Goal: Task Accomplishment & Management: Use online tool/utility

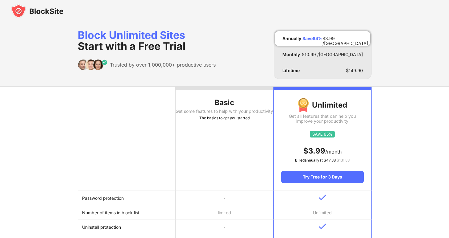
click at [199, 130] on th "Basic Get some features to help with your productivity The basics to get you st…" at bounding box center [225, 139] width 98 height 104
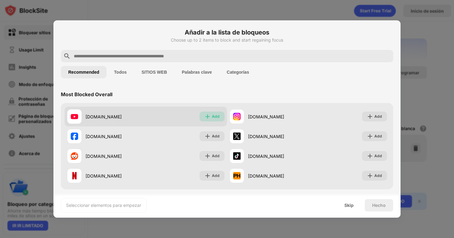
click at [209, 119] on div "Add" at bounding box center [212, 117] width 25 height 10
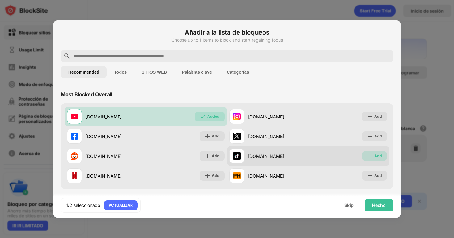
click at [362, 158] on div "Add" at bounding box center [374, 156] width 25 height 10
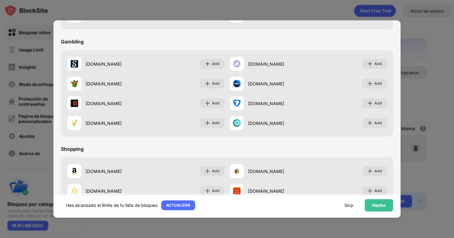
scroll to position [590, 0]
click at [379, 204] on div "Hecho" at bounding box center [379, 205] width 14 height 5
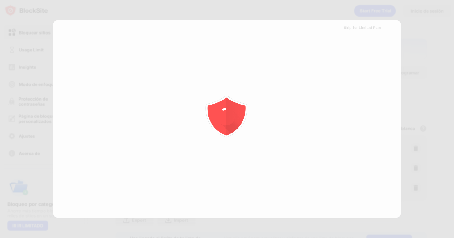
scroll to position [0, 0]
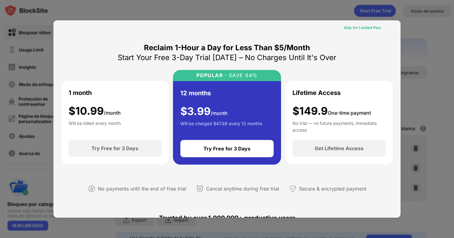
click at [371, 27] on div "Skip for Limited Plan" at bounding box center [362, 28] width 37 height 6
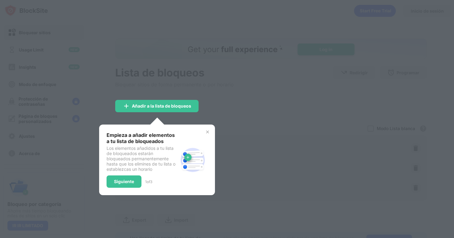
click at [124, 190] on div "Empieza a añadir elementos a tu lista de bloqueados Los elementos añadidos a tu…" at bounding box center [157, 160] width 116 height 71
click at [127, 183] on div "Siguiente" at bounding box center [124, 181] width 20 height 5
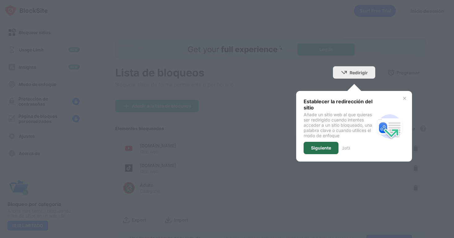
click at [324, 151] on div "Siguiente" at bounding box center [321, 148] width 35 height 12
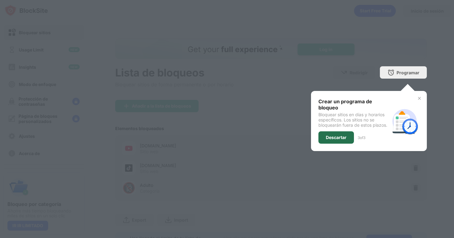
click at [334, 141] on div "Descartar" at bounding box center [336, 138] width 36 height 12
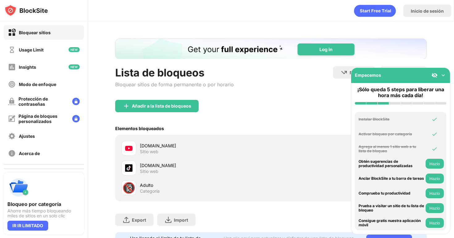
click at [444, 75] on img at bounding box center [443, 75] width 6 height 6
